Goal: Information Seeking & Learning: Learn about a topic

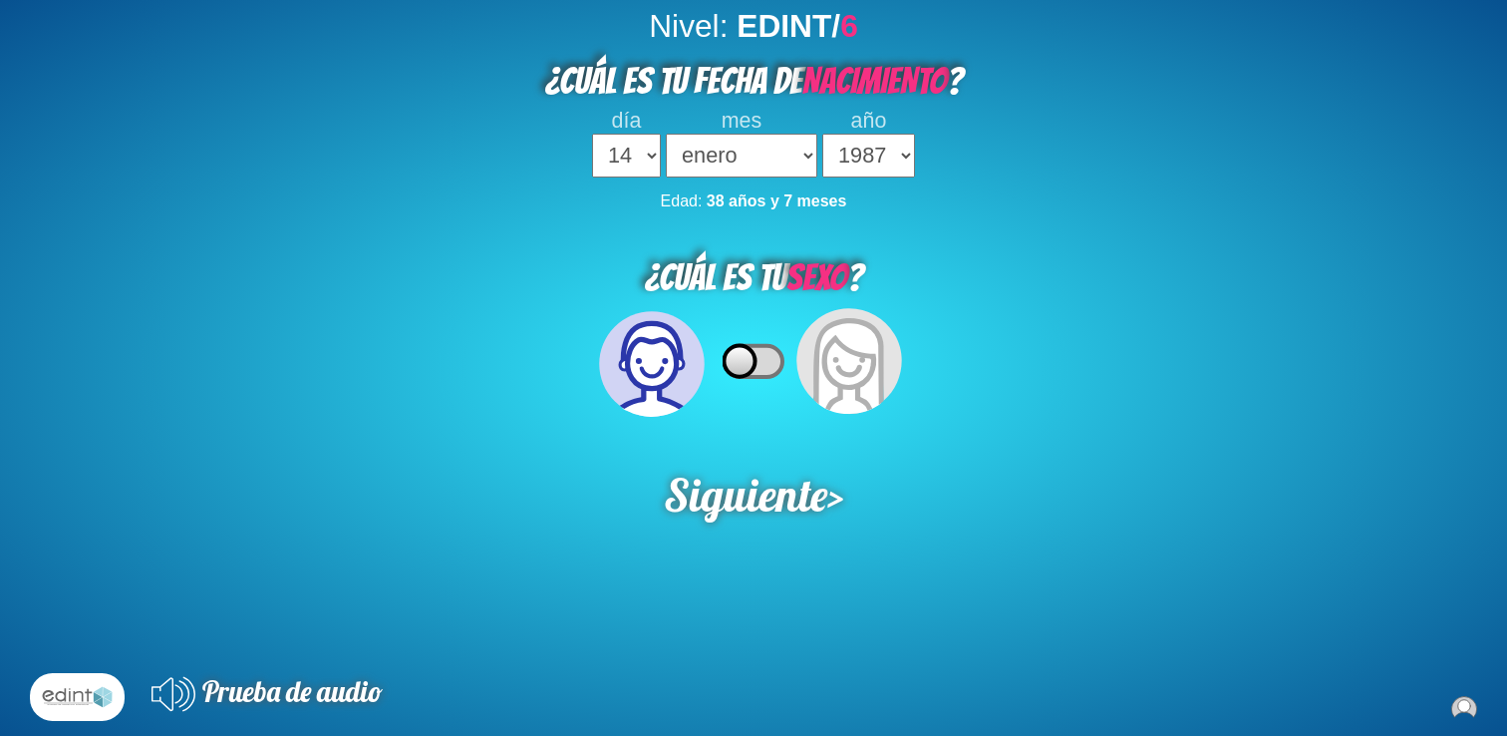
select select "14"
select select "1987"
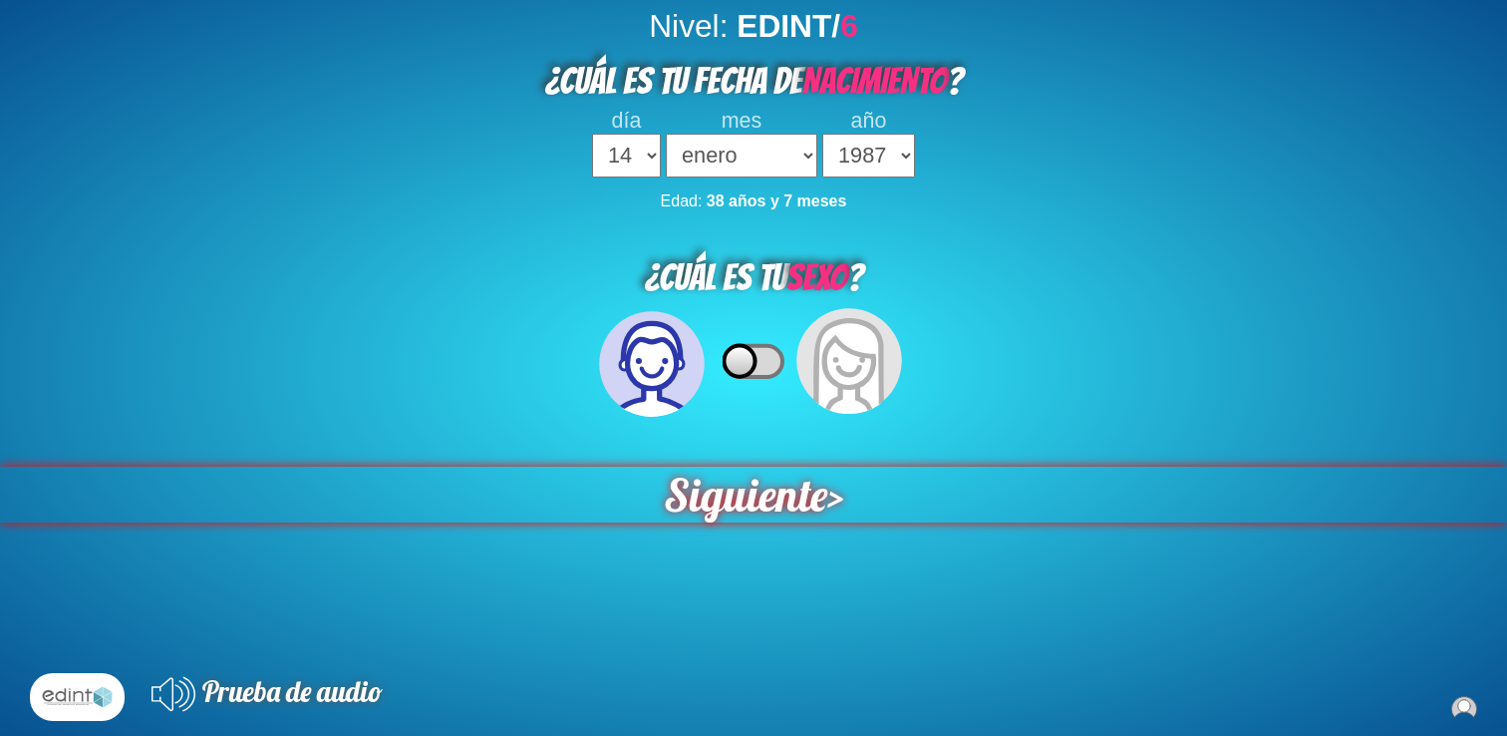
click at [771, 488] on span "Siguiente" at bounding box center [745, 495] width 163 height 56
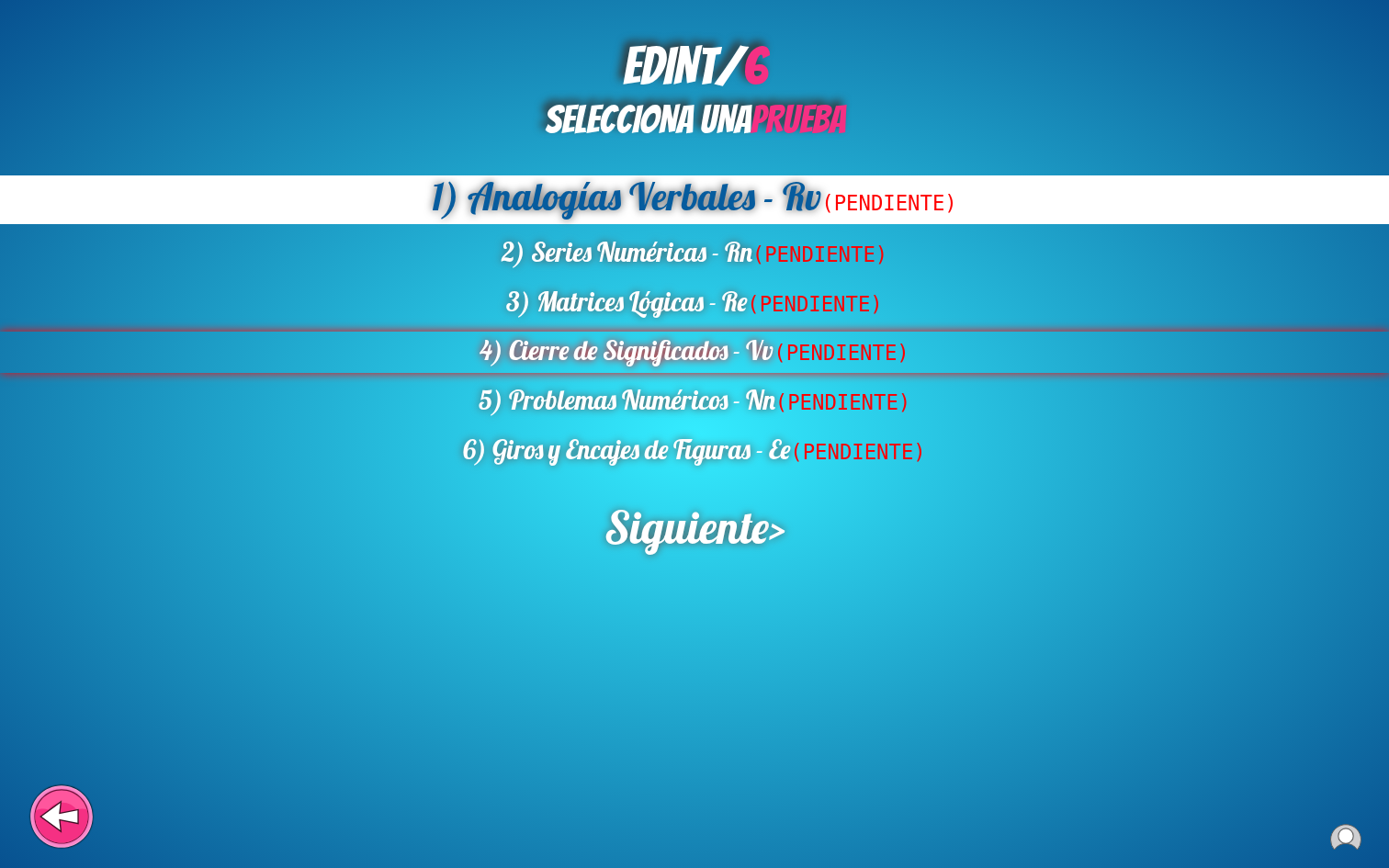
click at [818, 357] on span "(PENDIENTE)" at bounding box center [841, 353] width 135 height 24
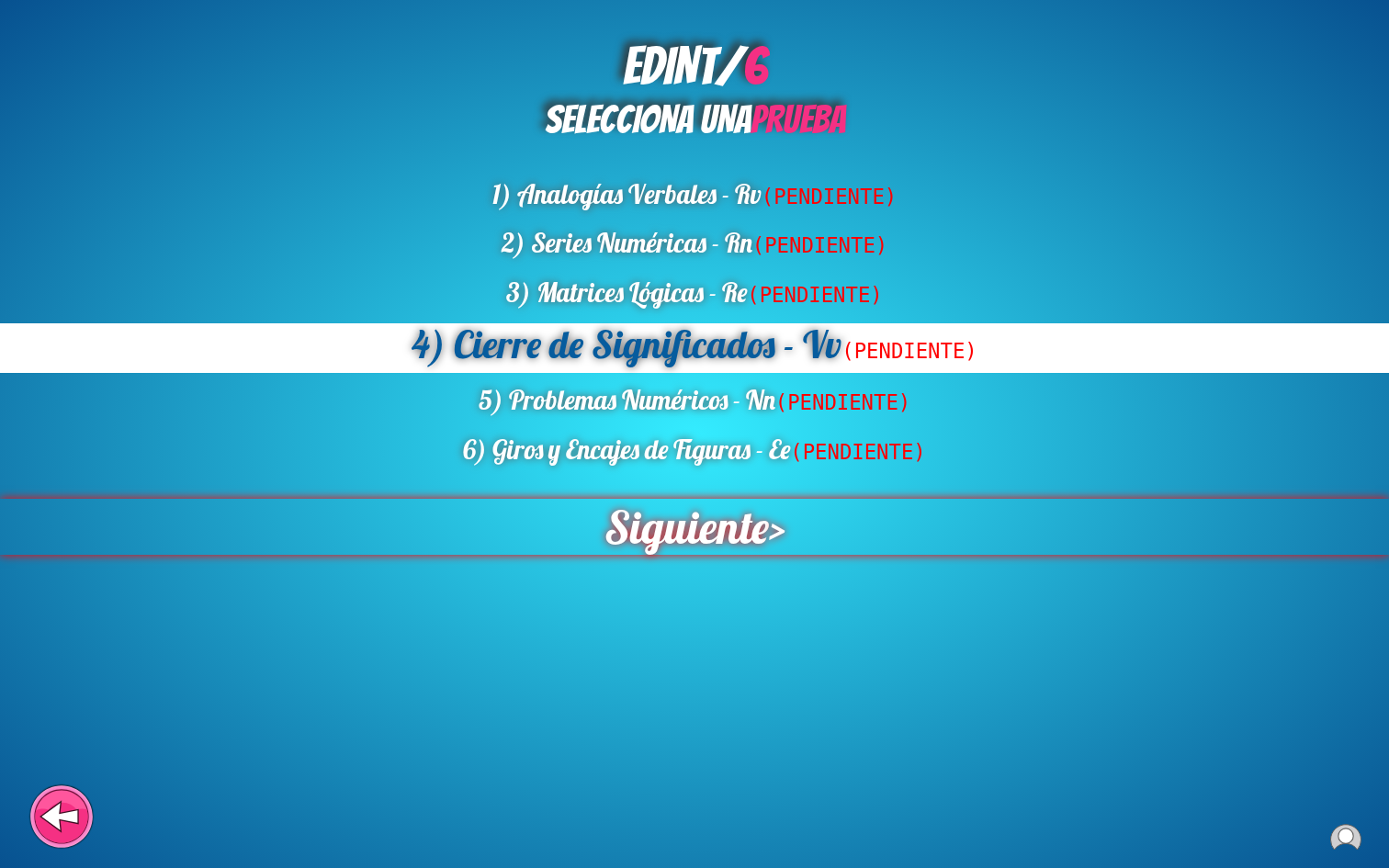
click at [694, 522] on span "Siguiente" at bounding box center [687, 526] width 164 height 56
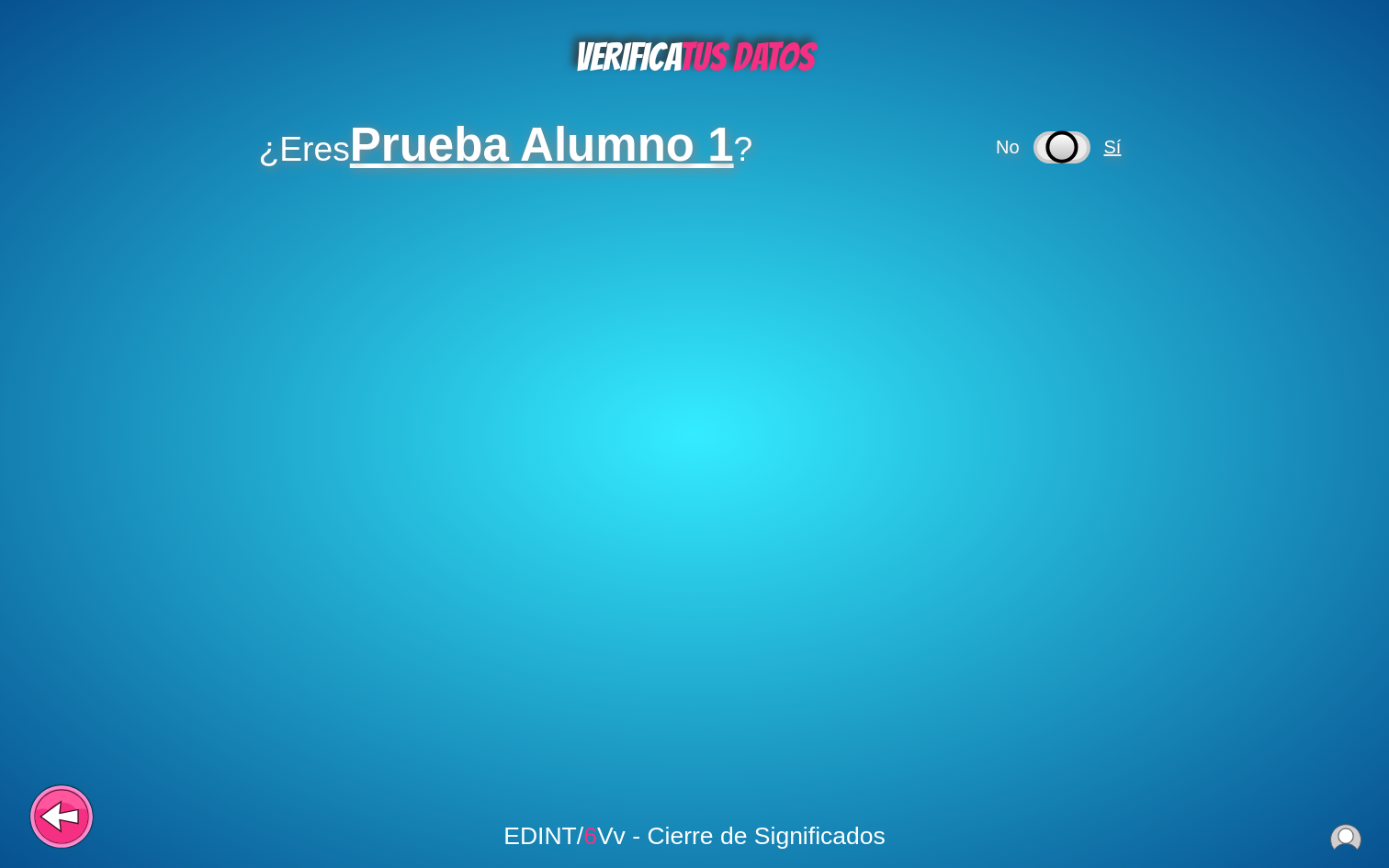
click at [1119, 147] on span "Sí" at bounding box center [1112, 147] width 18 height 20
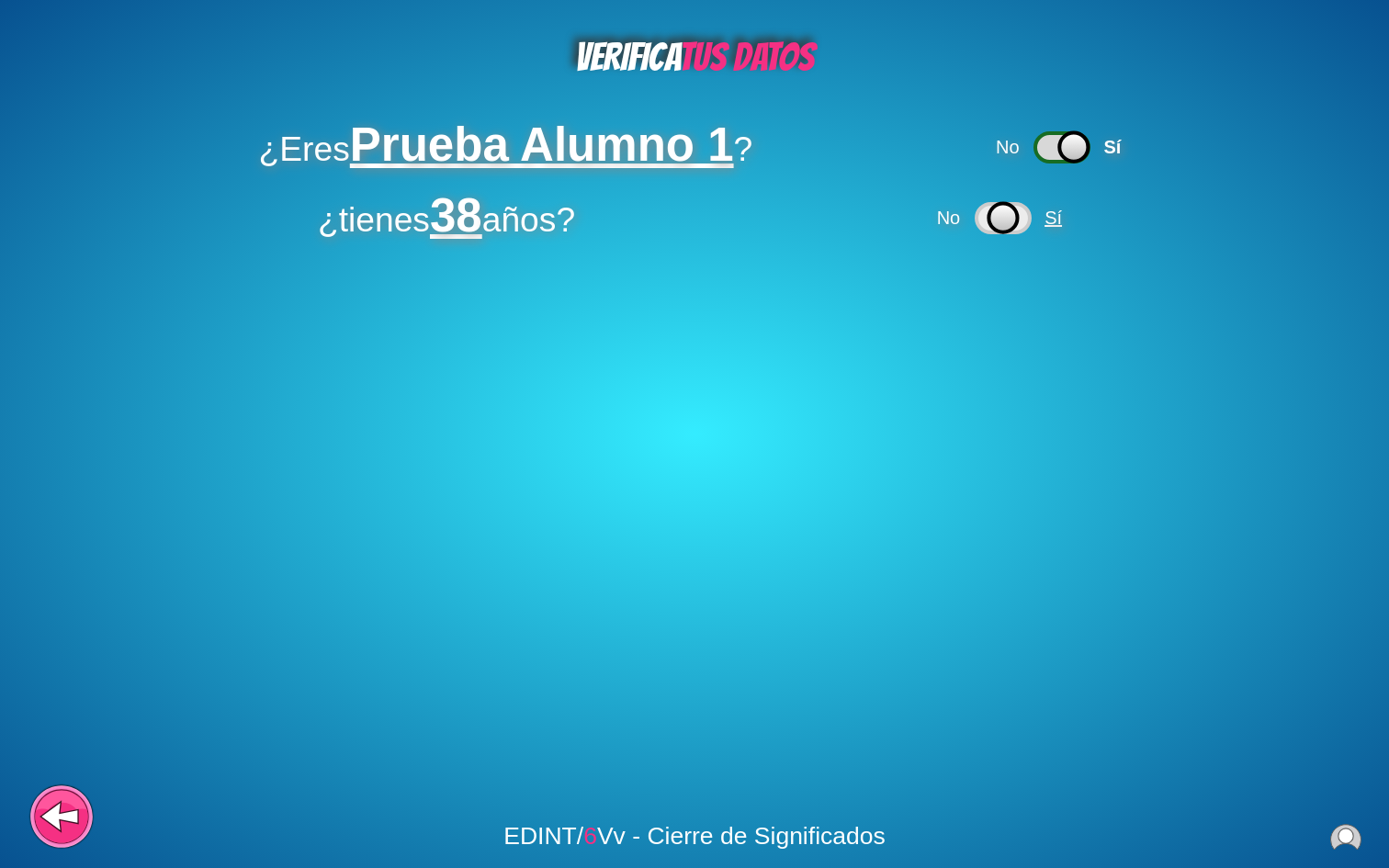
click at [1060, 224] on span "Sí" at bounding box center [1053, 217] width 18 height 20
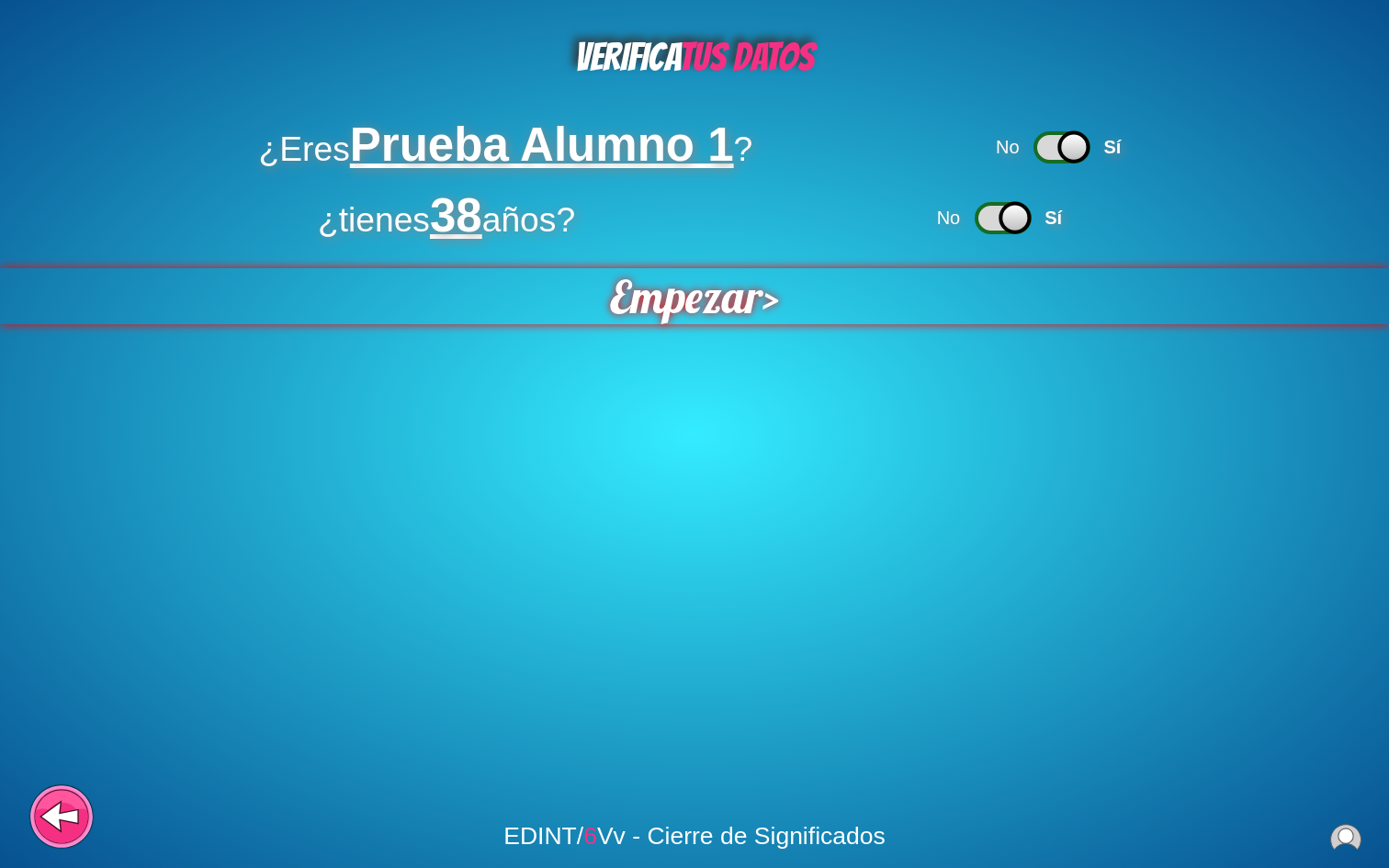
click at [735, 302] on span "Empezar" at bounding box center [686, 296] width 152 height 56
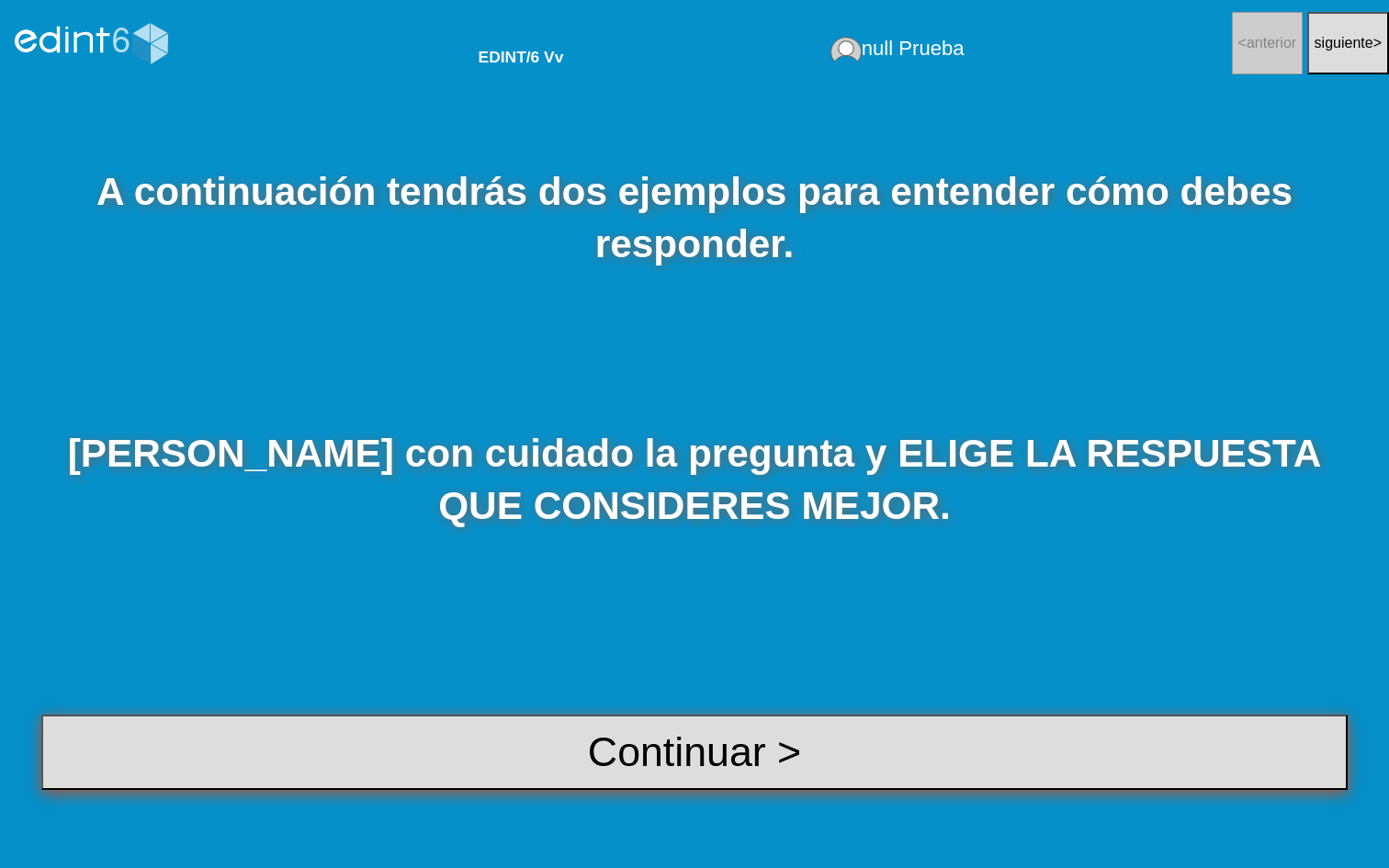
click at [681, 677] on button "Continuar >" at bounding box center [694, 753] width 1306 height 76
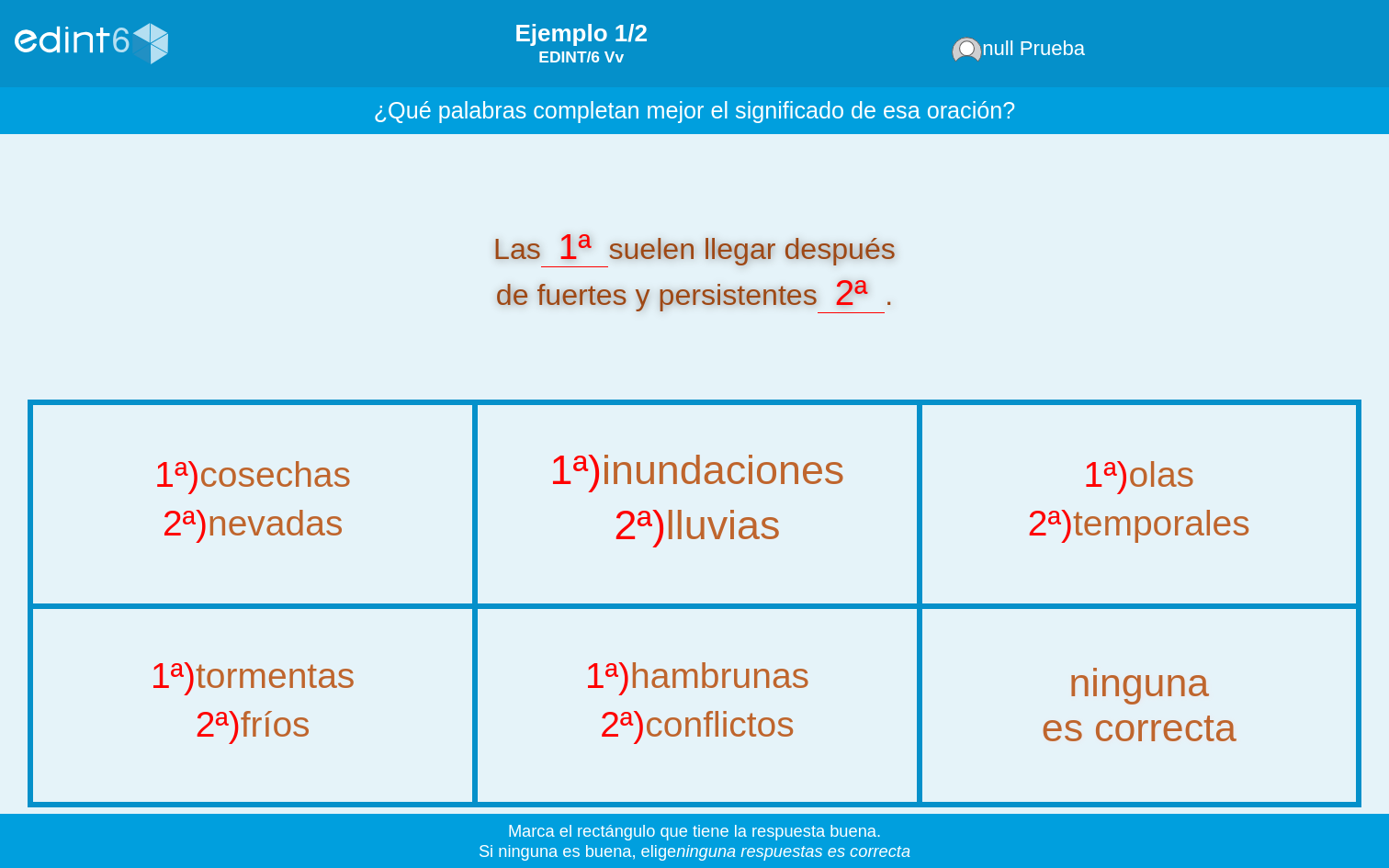
click at [727, 528] on div "2ª) lluvias" at bounding box center [697, 532] width 500 height 55
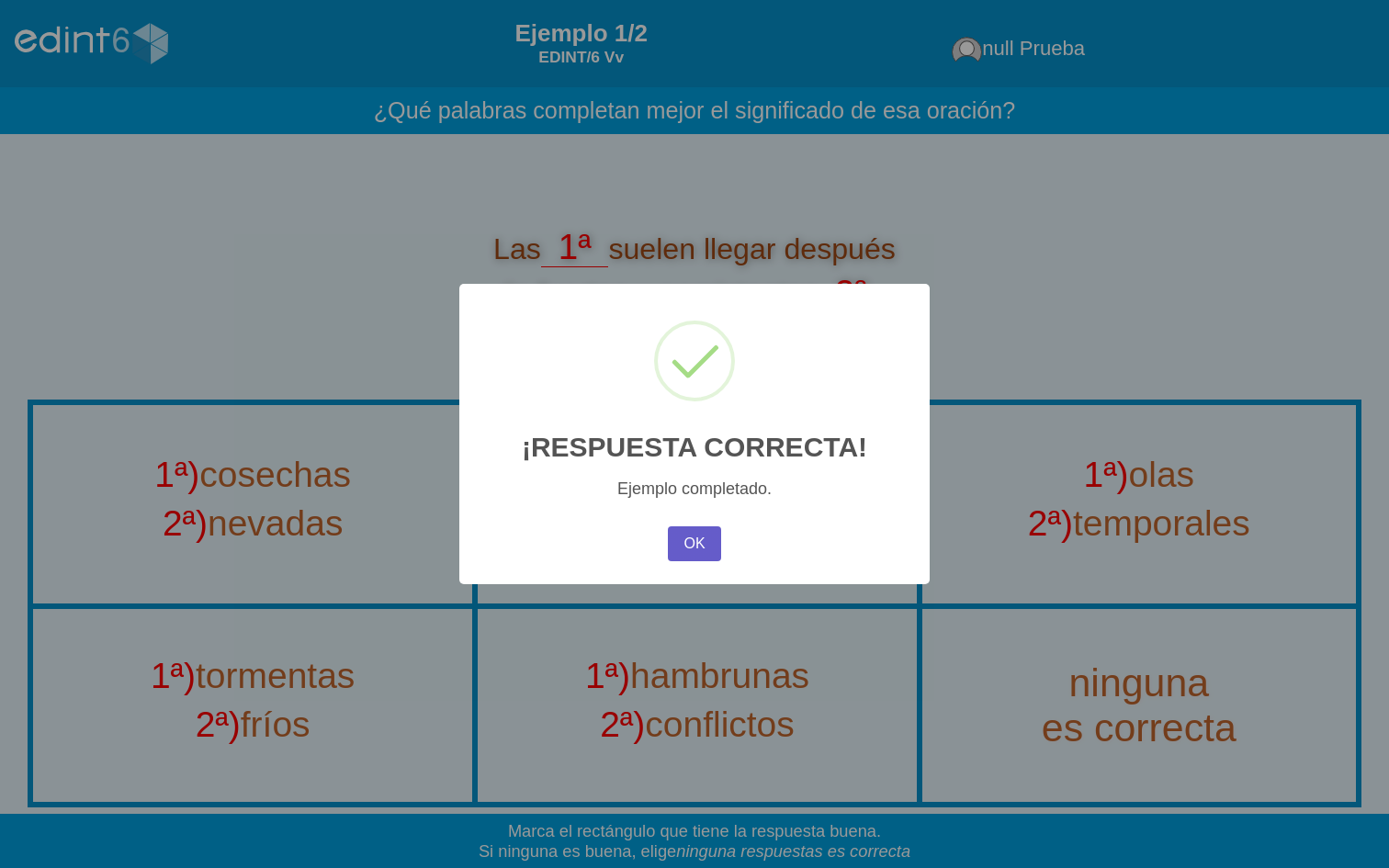
click at [684, 542] on button "OK" at bounding box center [695, 544] width 53 height 35
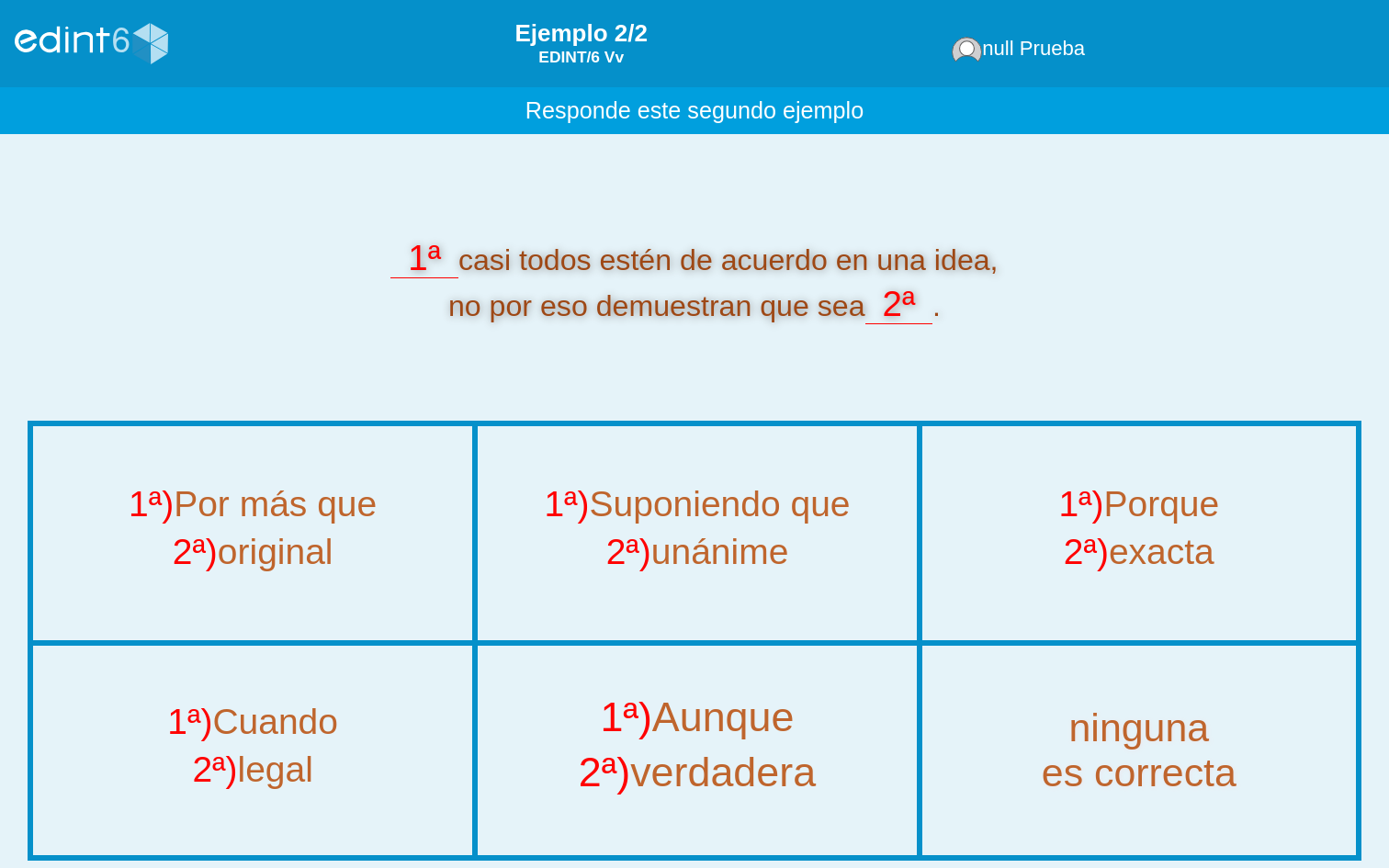
click at [681, 677] on div "1ª) Aunque" at bounding box center [697, 723] width 500 height 55
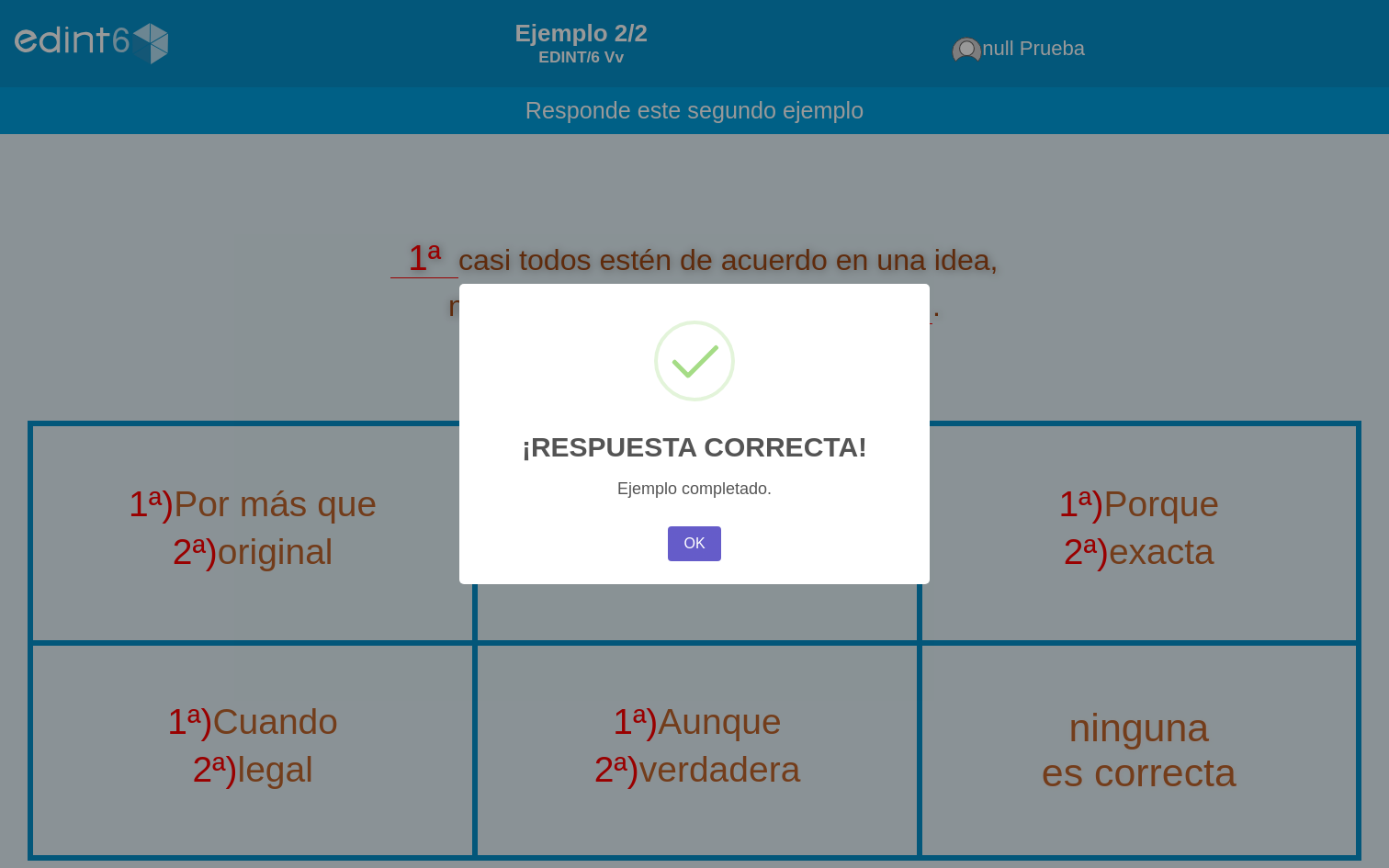
click at [686, 541] on button "OK" at bounding box center [695, 544] width 53 height 35
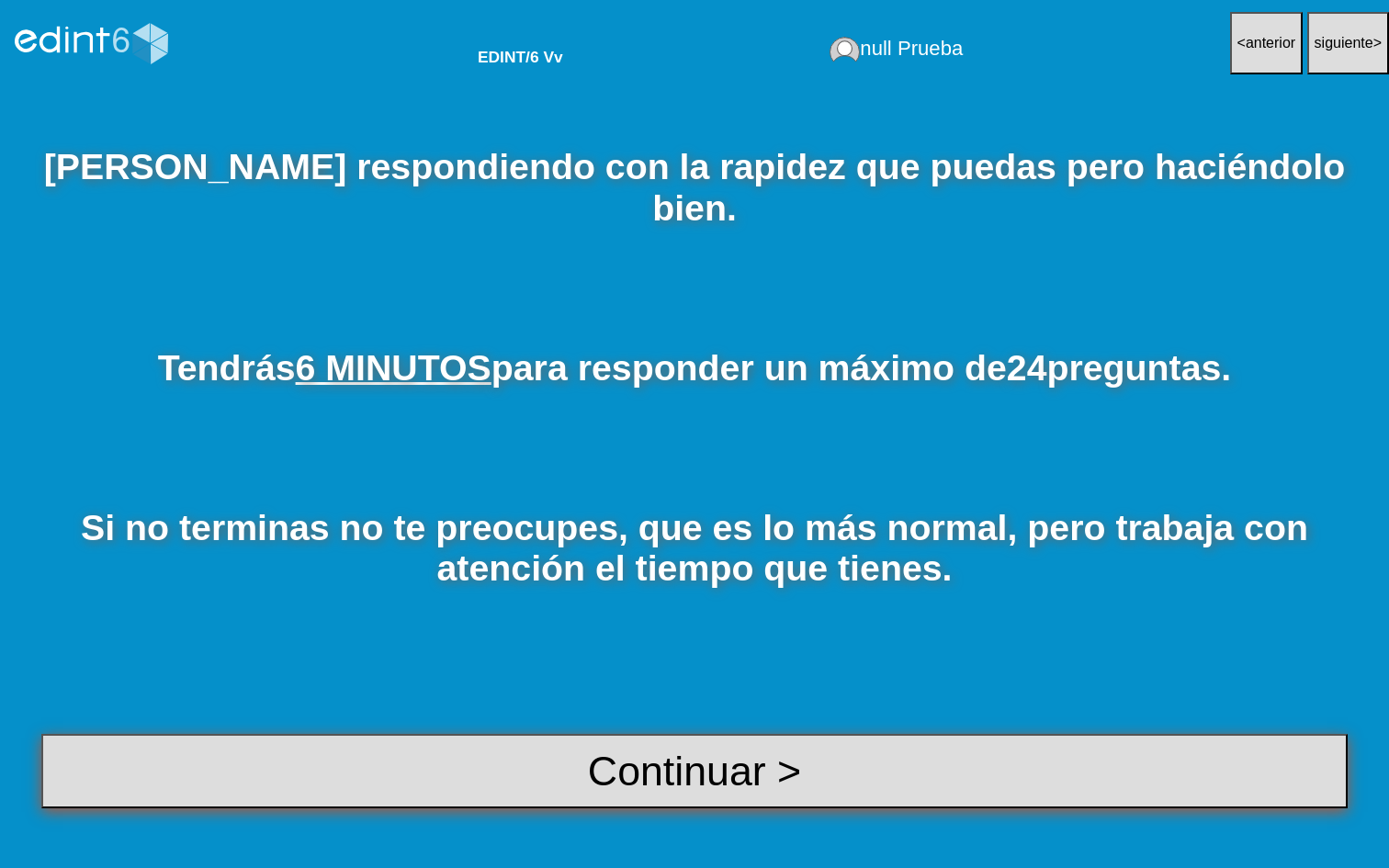
click at [627, 677] on button "Continuar >" at bounding box center [694, 772] width 1306 height 76
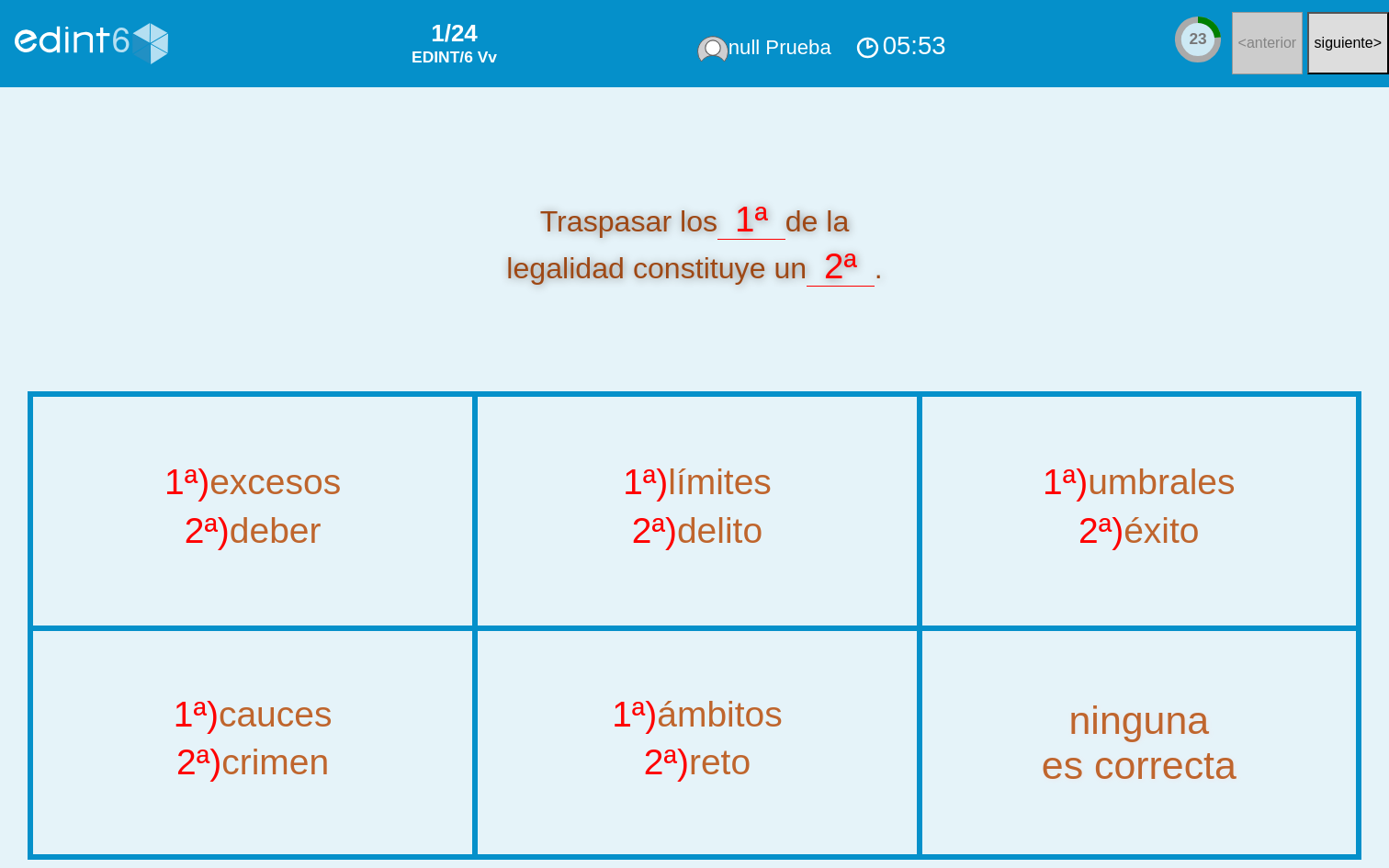
click at [720, 567] on div "1ª) límites 2ª) delito" at bounding box center [697, 511] width 436 height 225
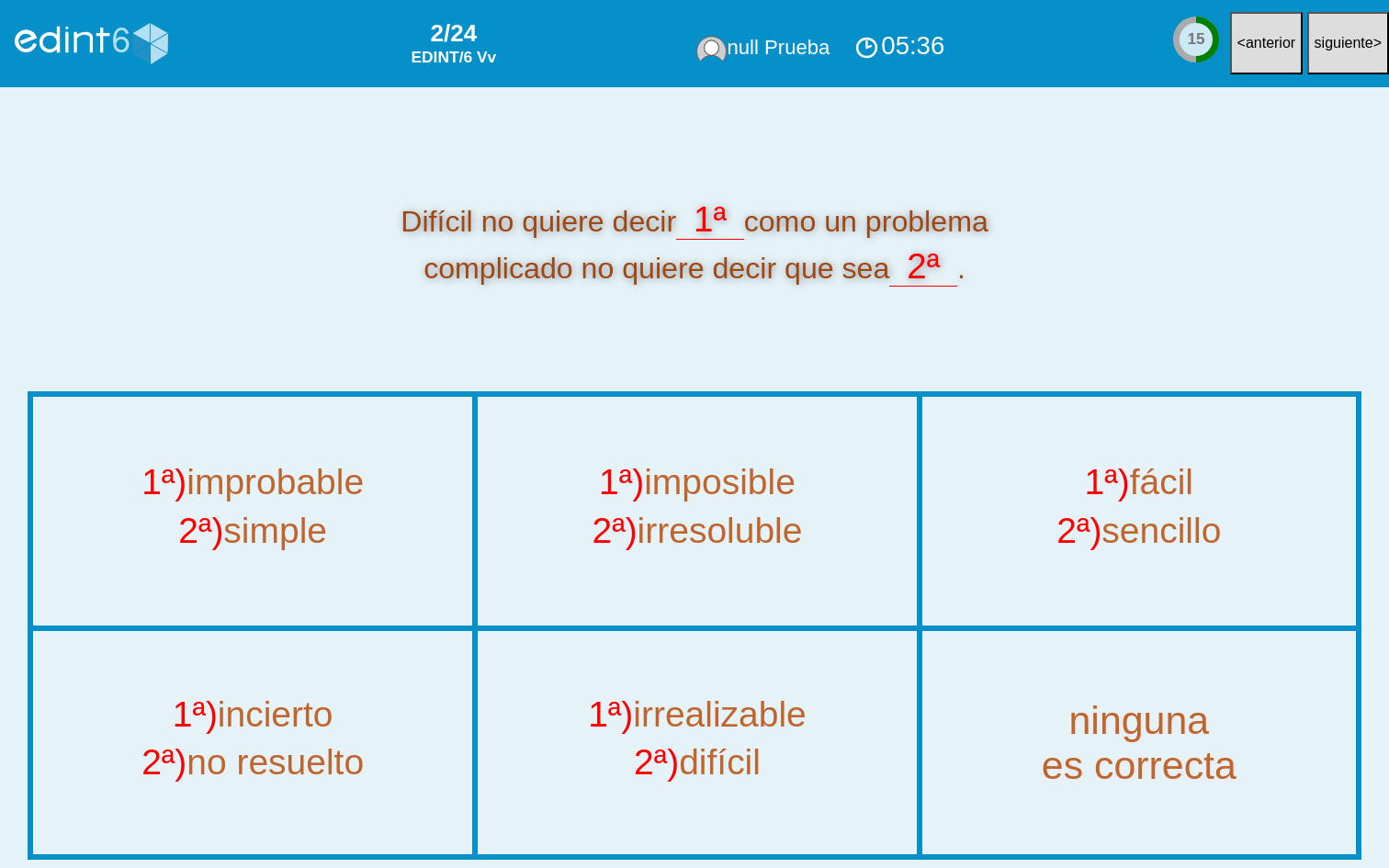
click at [720, 567] on div "1ª) imposible 2ª) irresoluble" at bounding box center [697, 511] width 436 height 225
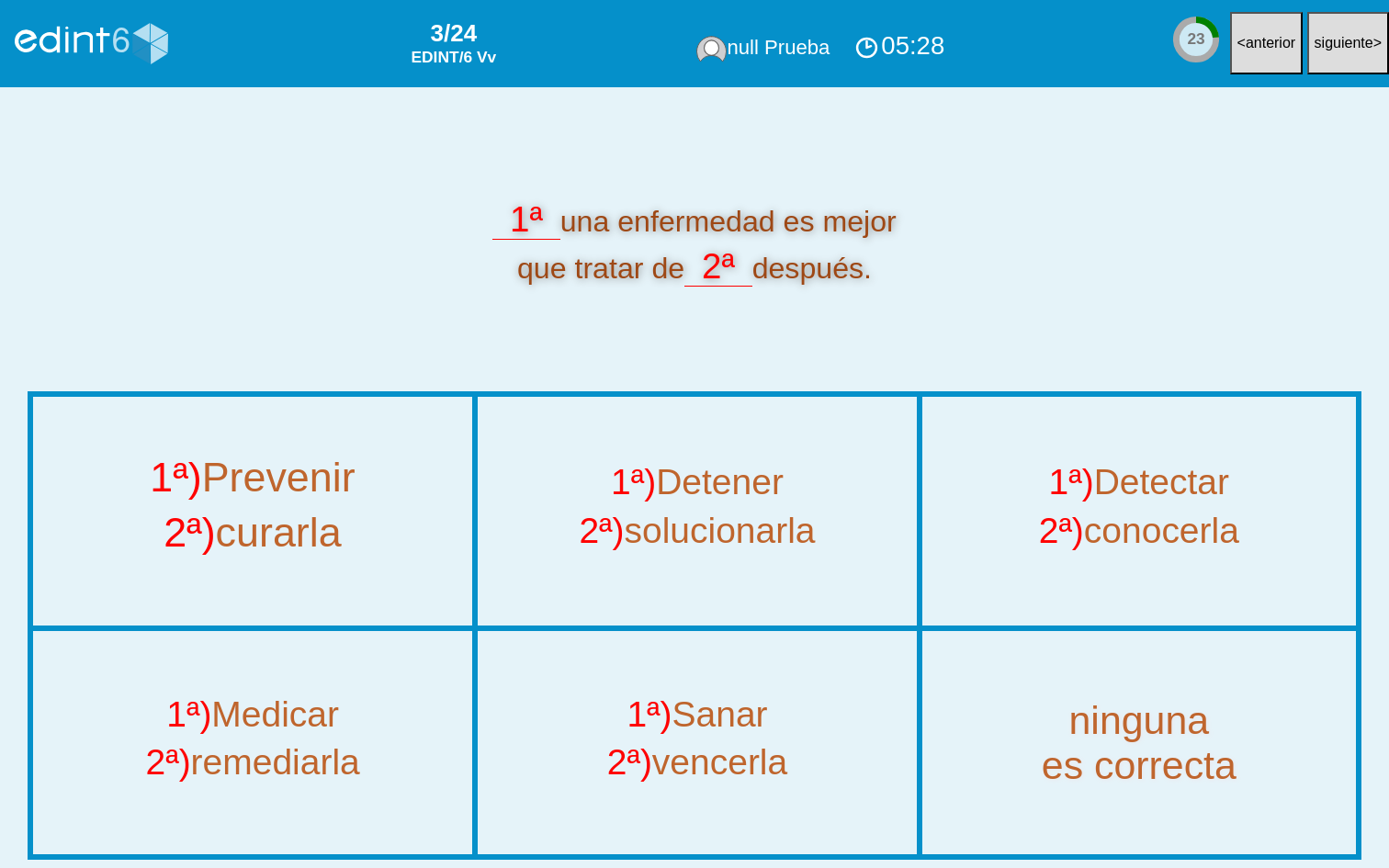
click at [406, 520] on div "2ª) curarla" at bounding box center [253, 539] width 500 height 55
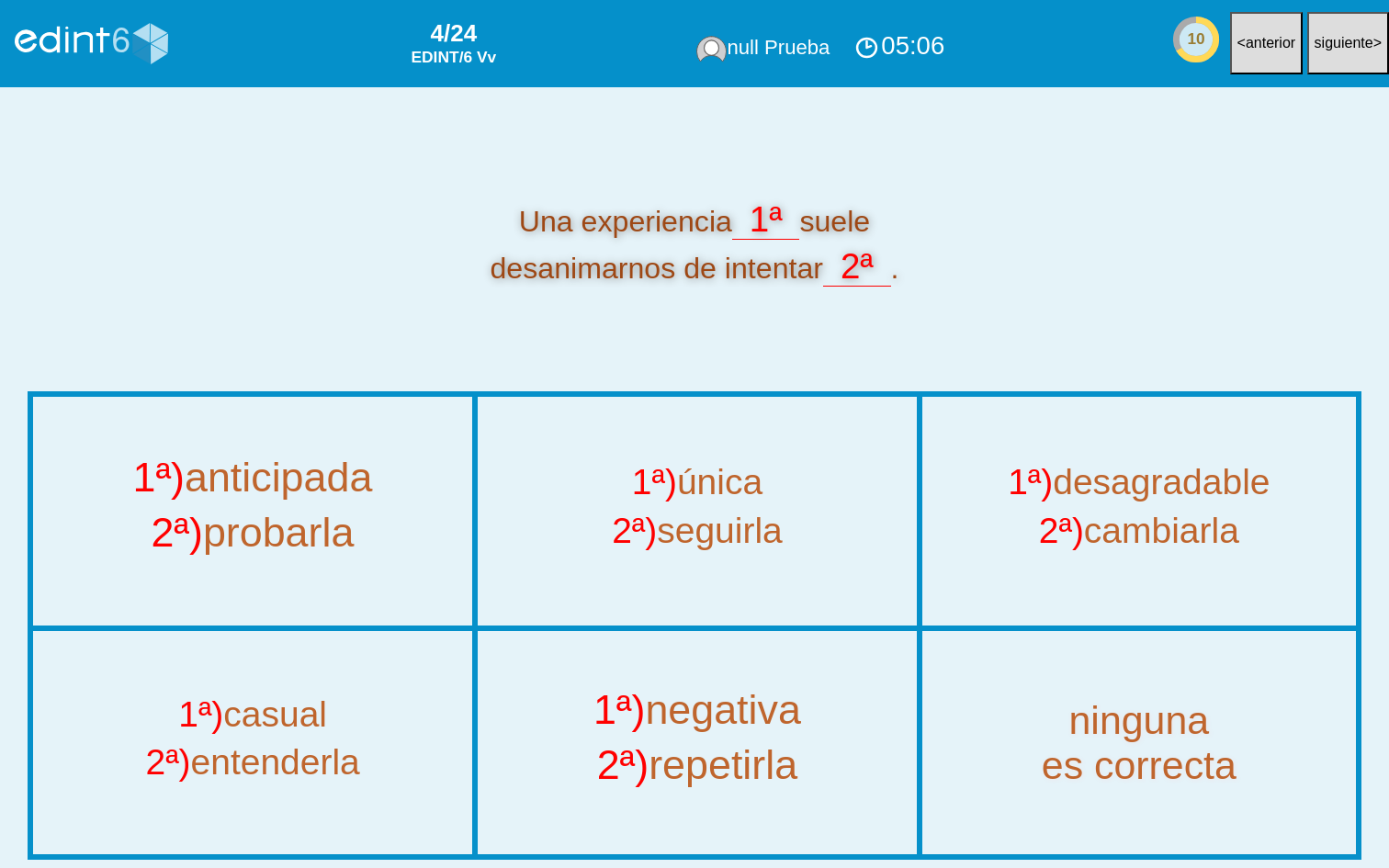
click at [645, 677] on div "1ª) negativa" at bounding box center [697, 716] width 500 height 55
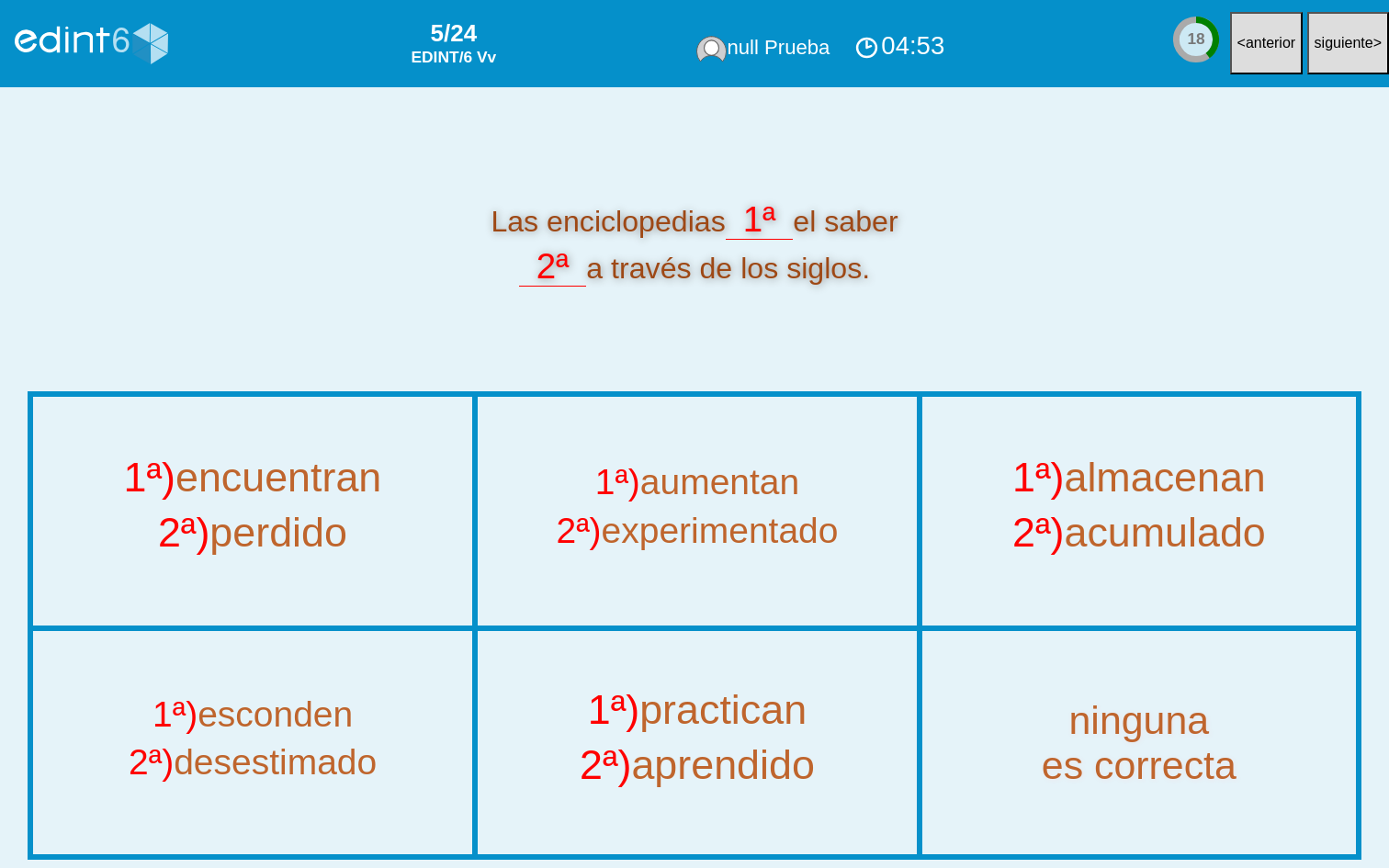
click at [1101, 512] on div "2ª) acumulado" at bounding box center [1139, 539] width 494 height 55
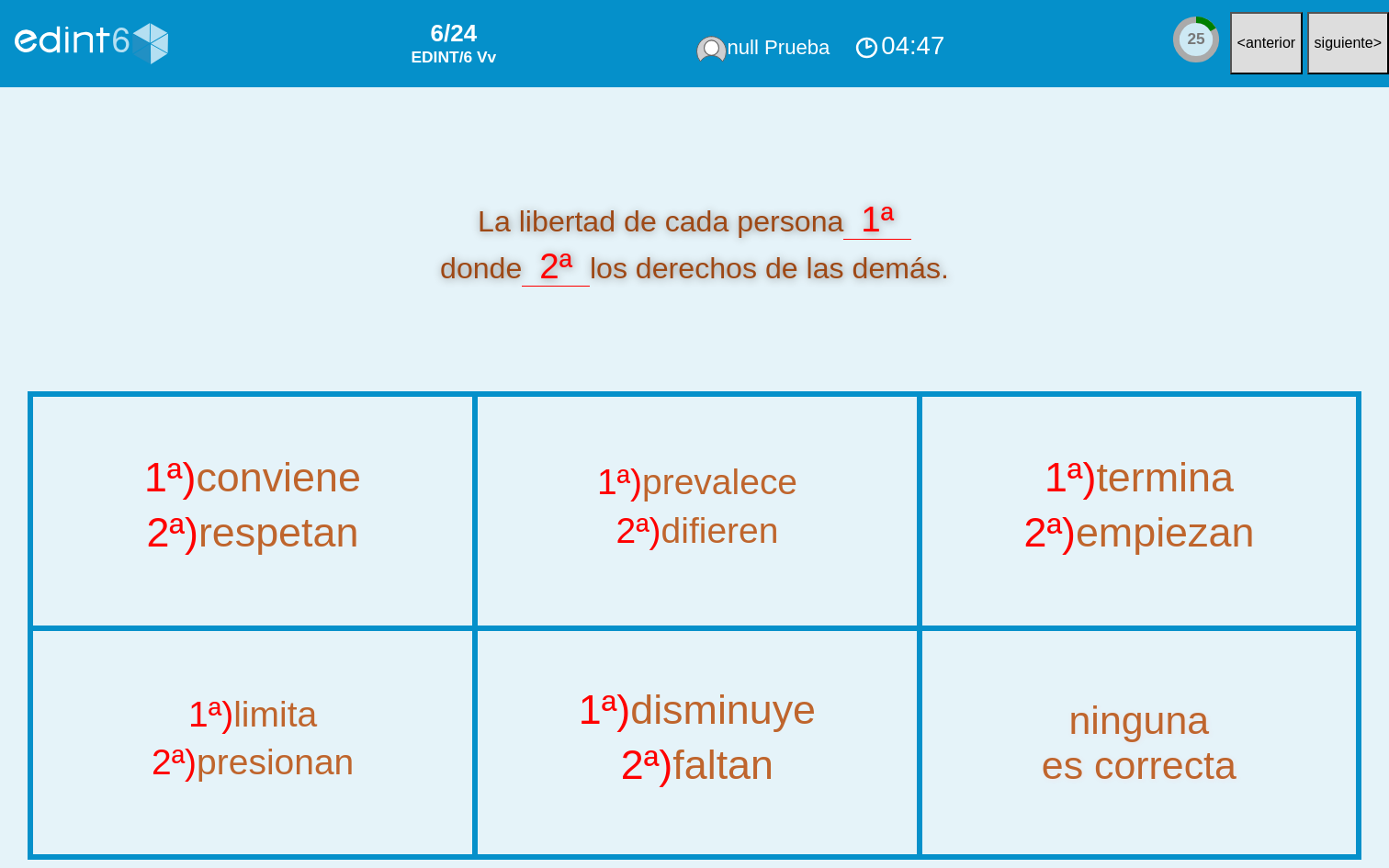
click at [1113, 501] on div "1ª) termina" at bounding box center [1139, 484] width 494 height 55
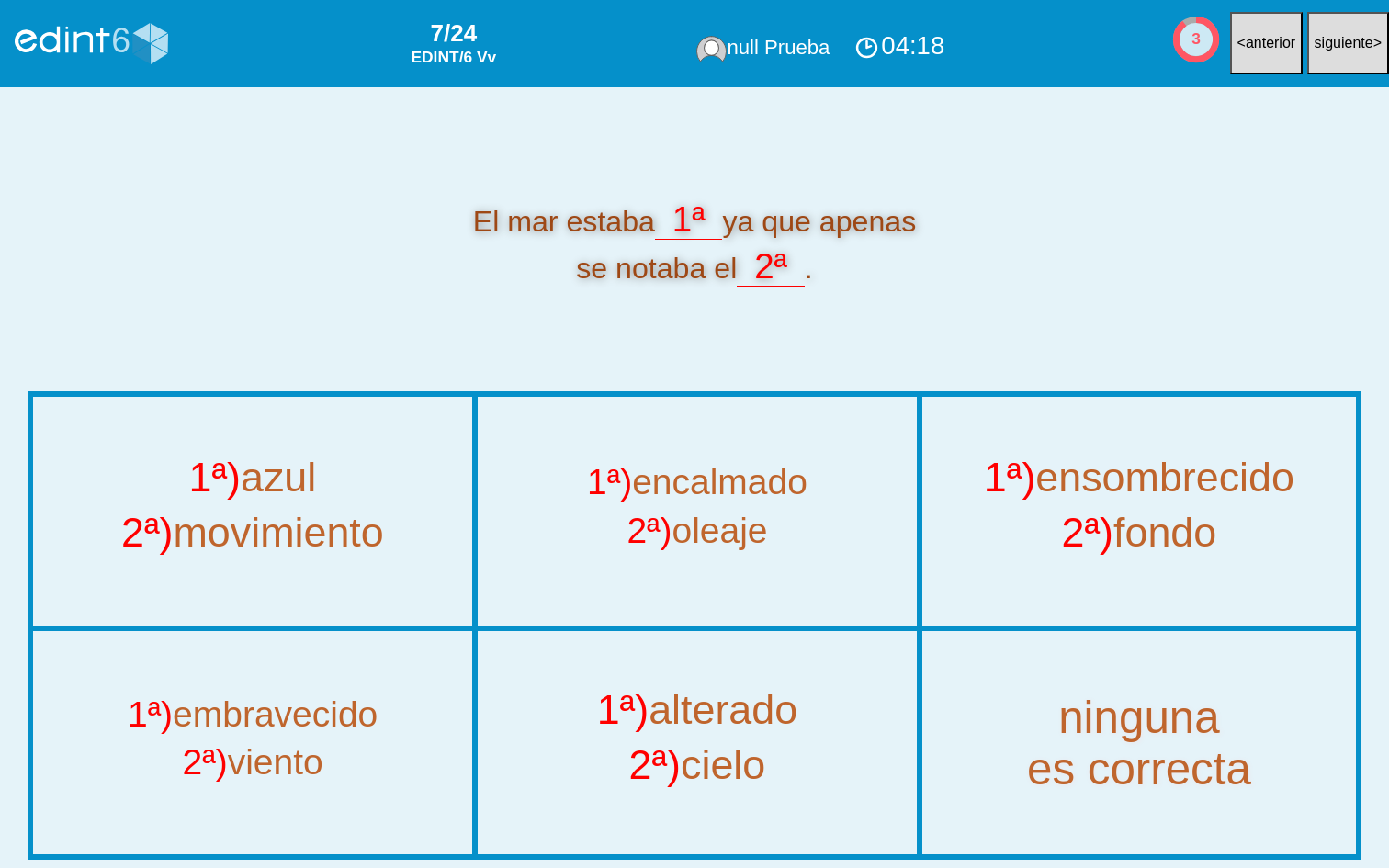
click at [1148, 677] on div "ninguna es correcta" at bounding box center [1139, 744] width 494 height 104
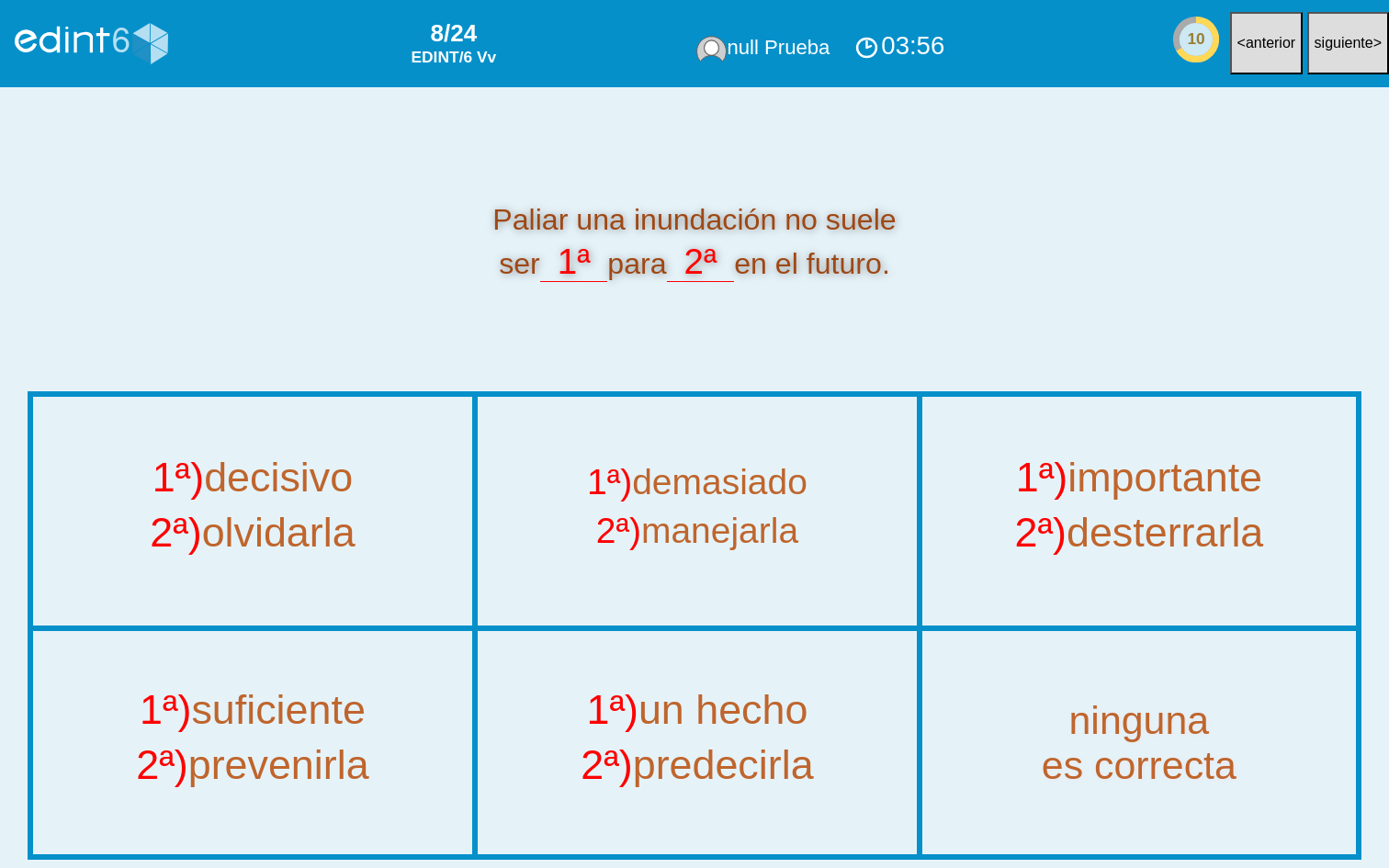
click at [429, 677] on div "2ª) prevenirla" at bounding box center [253, 770] width 500 height 55
